Goal: Task Accomplishment & Management: Use online tool/utility

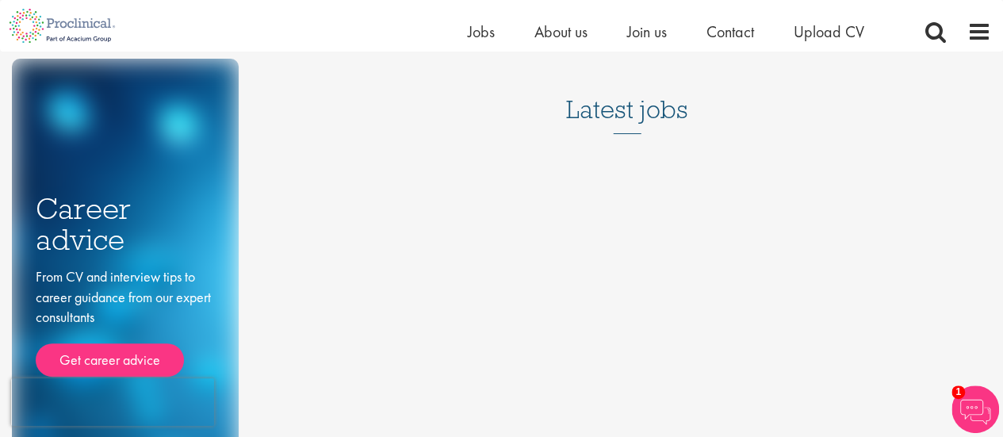
scroll to position [159, 0]
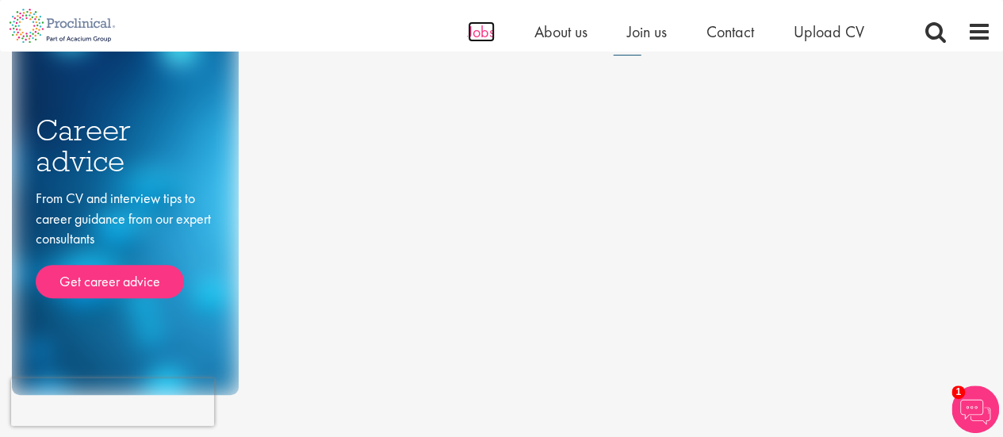
click at [471, 33] on span "Jobs" at bounding box center [481, 31] width 27 height 21
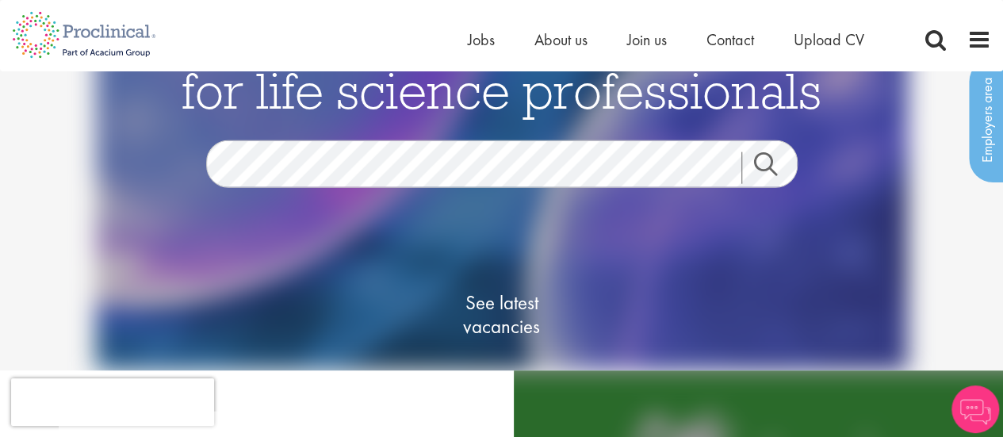
scroll to position [238, 0]
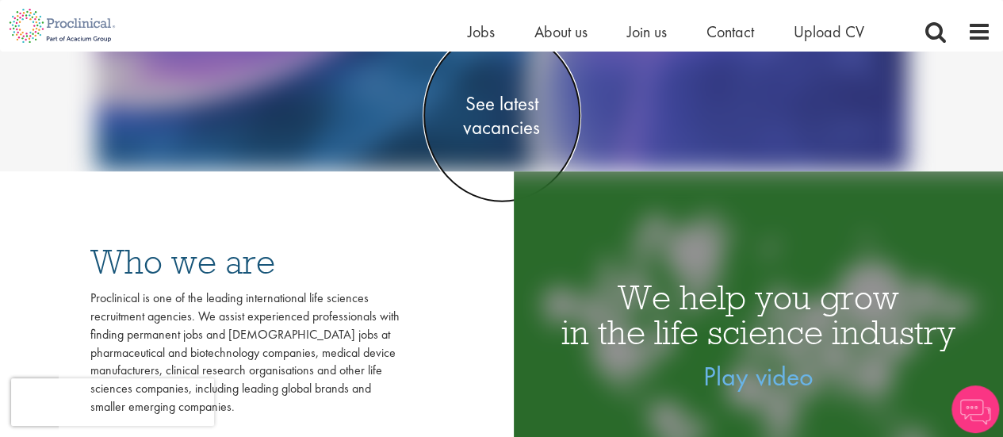
click at [495, 128] on span "See latest vacancies" at bounding box center [502, 116] width 159 height 48
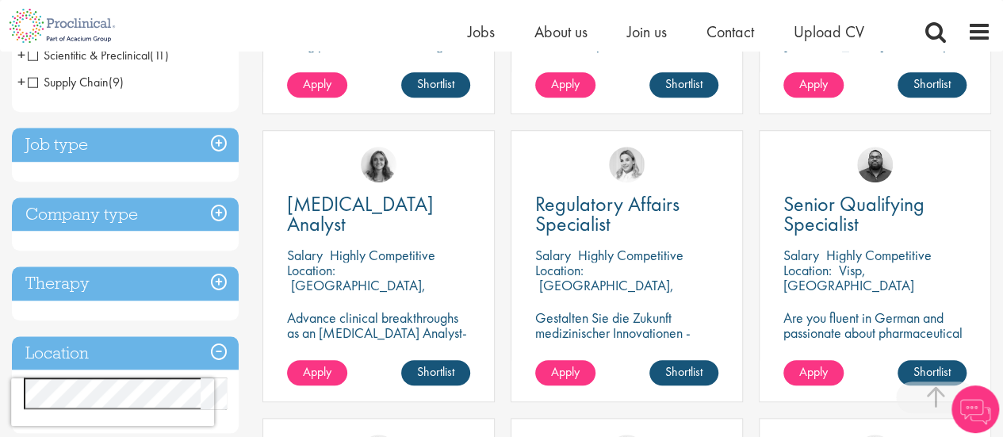
scroll to position [634, 0]
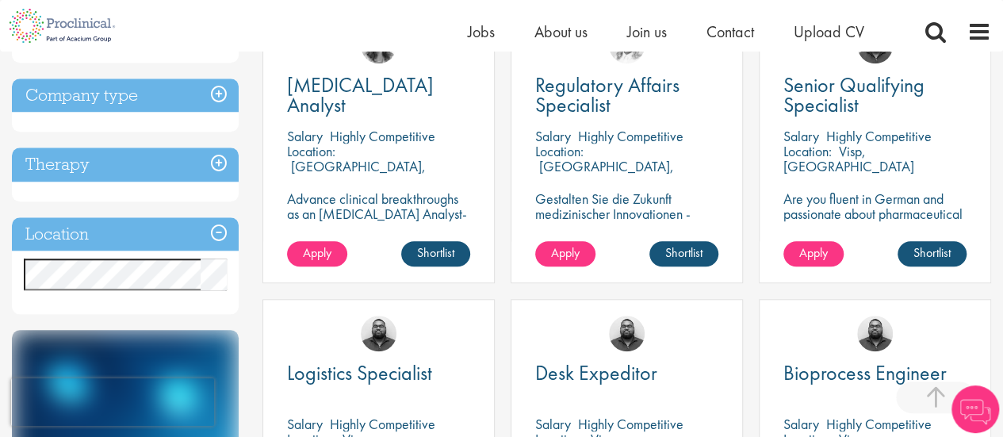
click at [219, 235] on h3 "Location" at bounding box center [125, 234] width 227 height 34
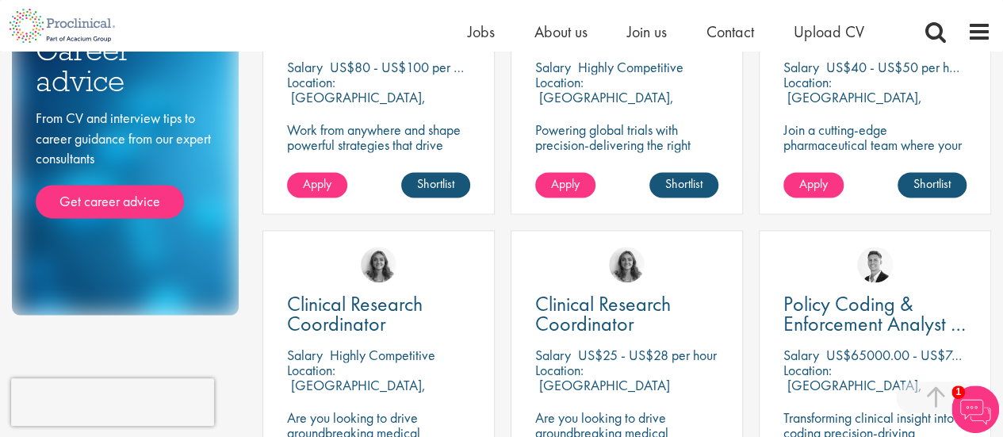
scroll to position [1189, 0]
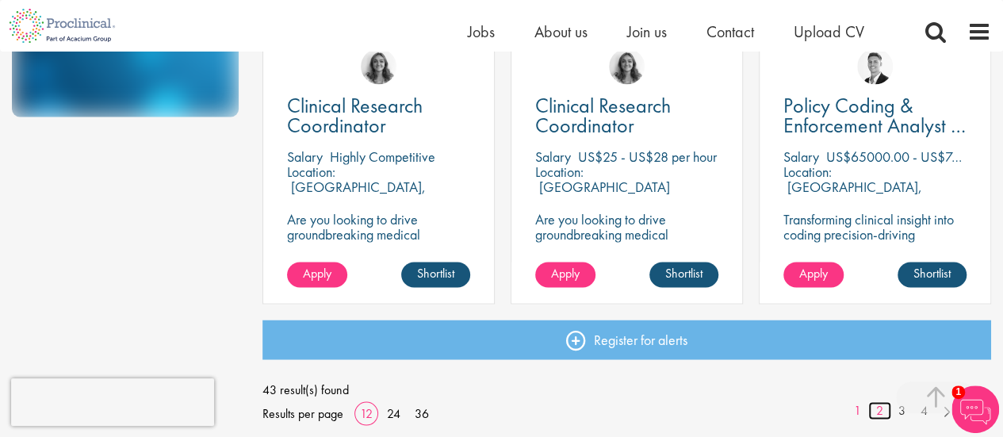
click at [879, 408] on link "2" at bounding box center [879, 410] width 23 height 18
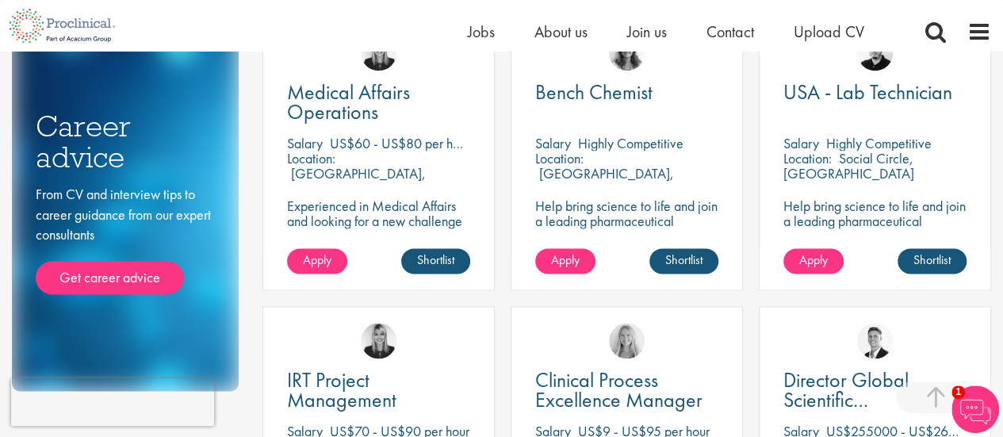
scroll to position [1031, 0]
